Goal: Find contact information: Find contact information

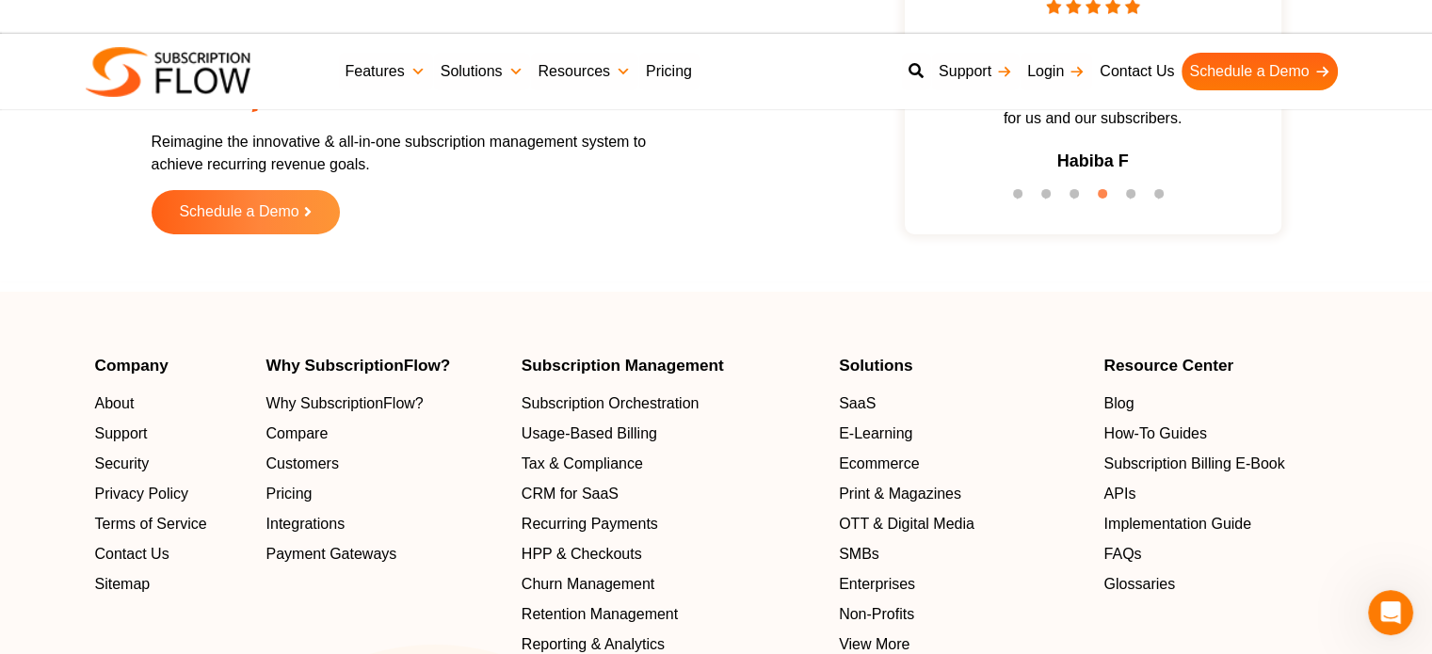
scroll to position [6161, 0]
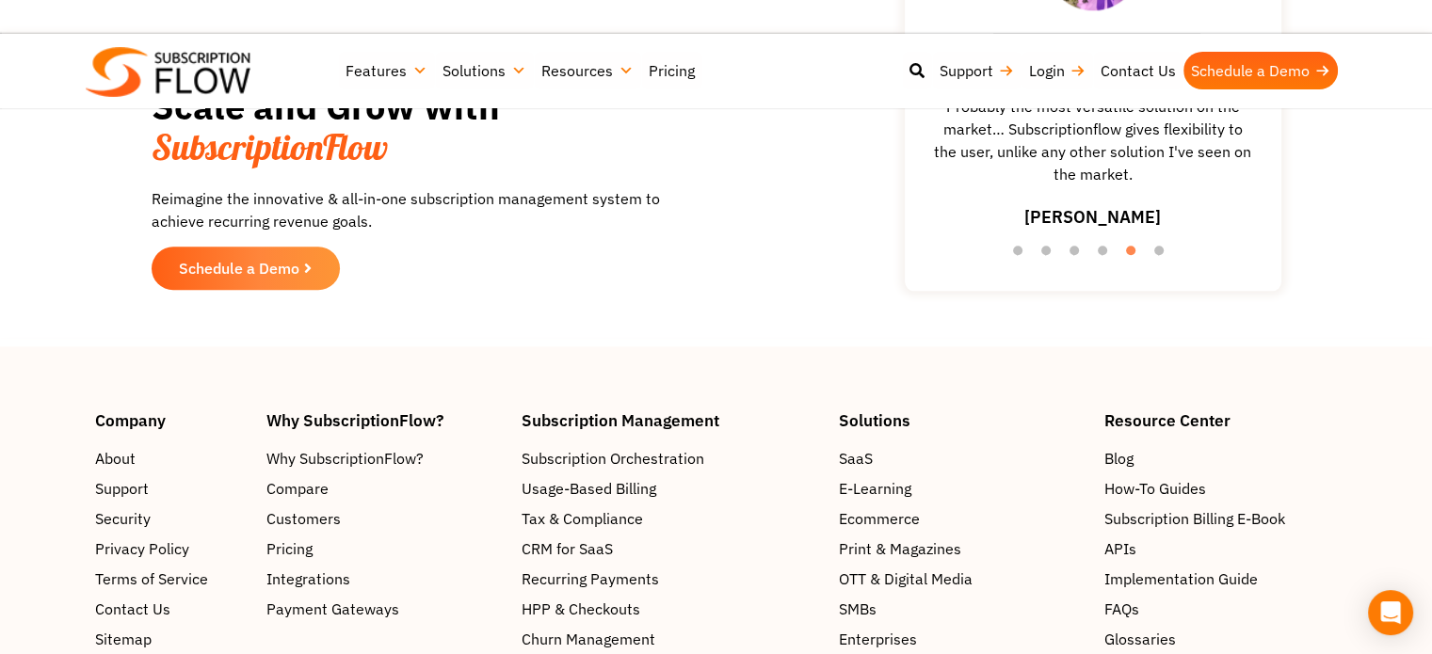
scroll to position [1789, 0]
